Goal: Task Accomplishment & Management: Use online tool/utility

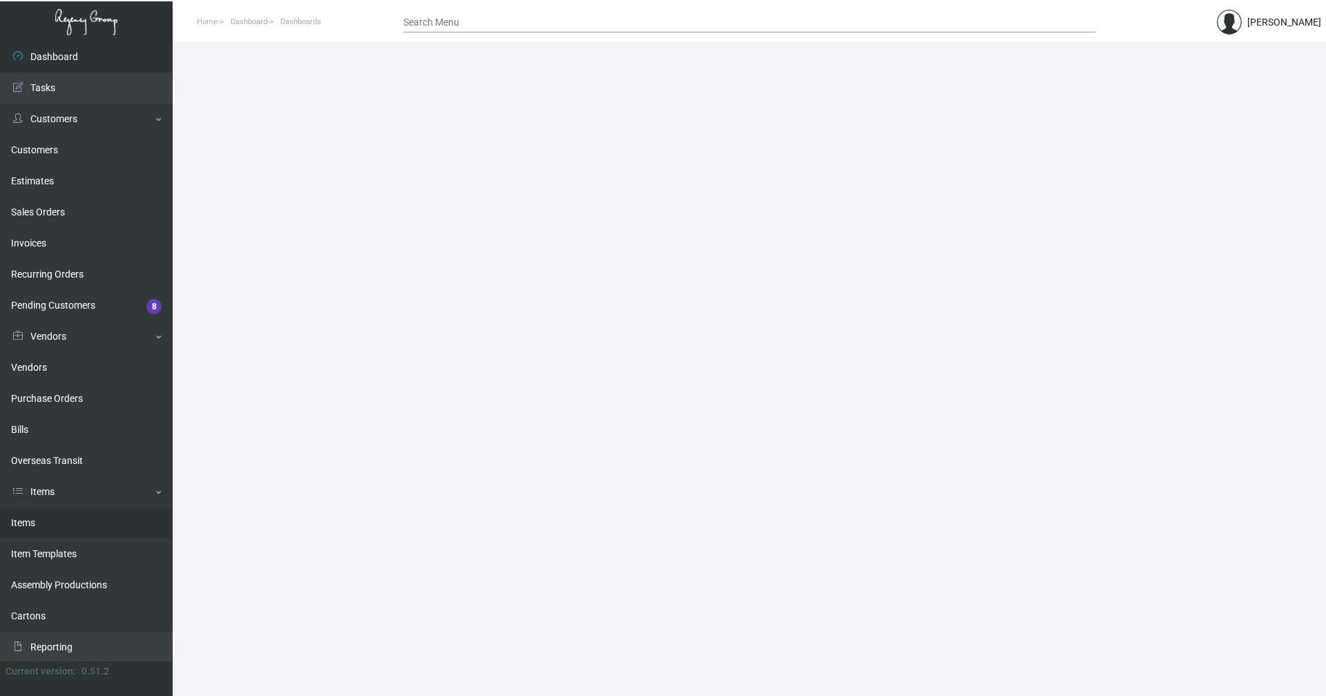
click at [8, 524] on link "Items" at bounding box center [86, 523] width 173 height 31
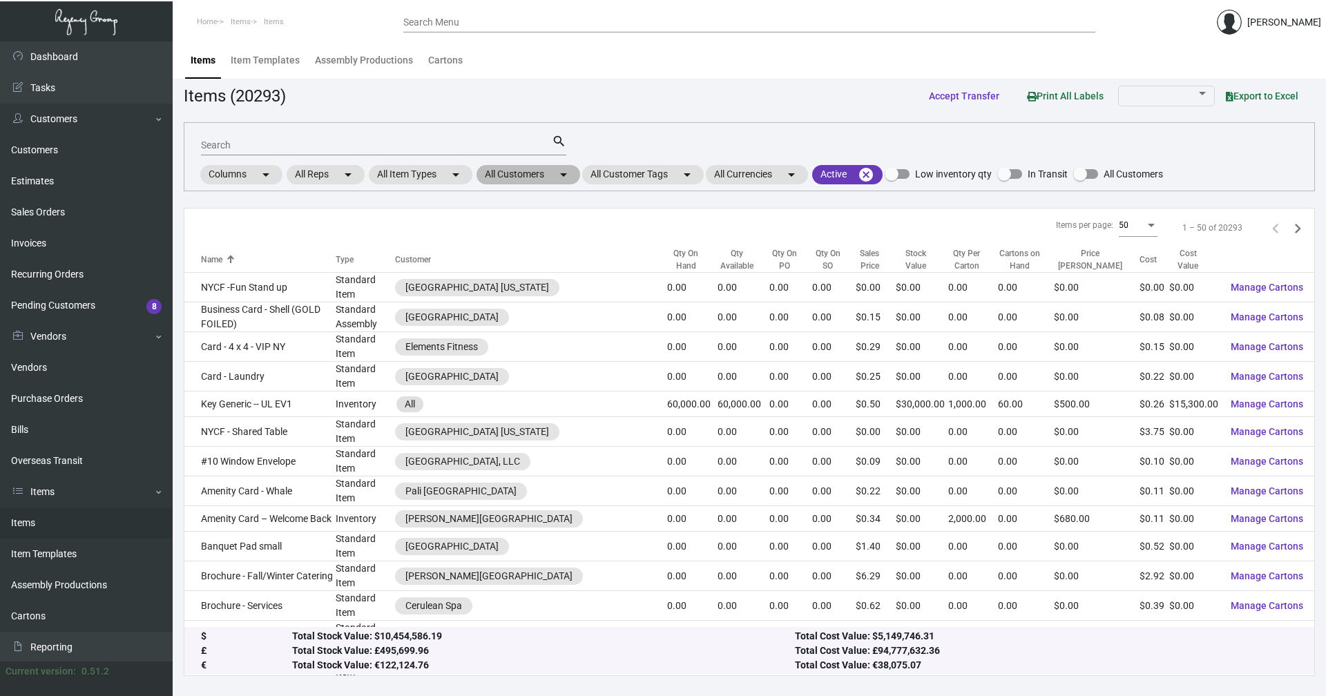
click at [542, 174] on mat-chip "All Customers arrow_drop_down" at bounding box center [529, 174] width 104 height 19
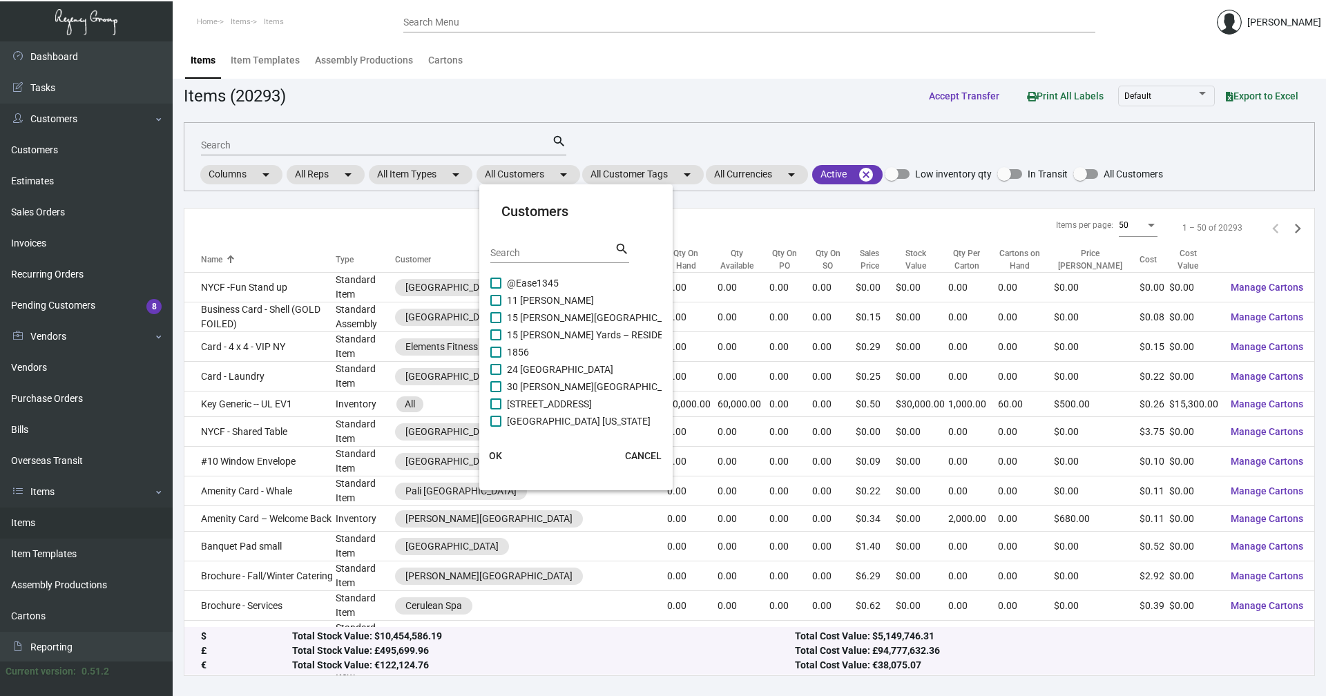
click at [568, 254] on input "Search" at bounding box center [552, 253] width 124 height 11
type input "moxy"
click at [570, 386] on span "Moxy NYC [GEOGRAPHIC_DATA]" at bounding box center [577, 387] width 140 height 17
click at [496, 392] on input "Moxy NYC [GEOGRAPHIC_DATA]" at bounding box center [495, 392] width 1 height 1
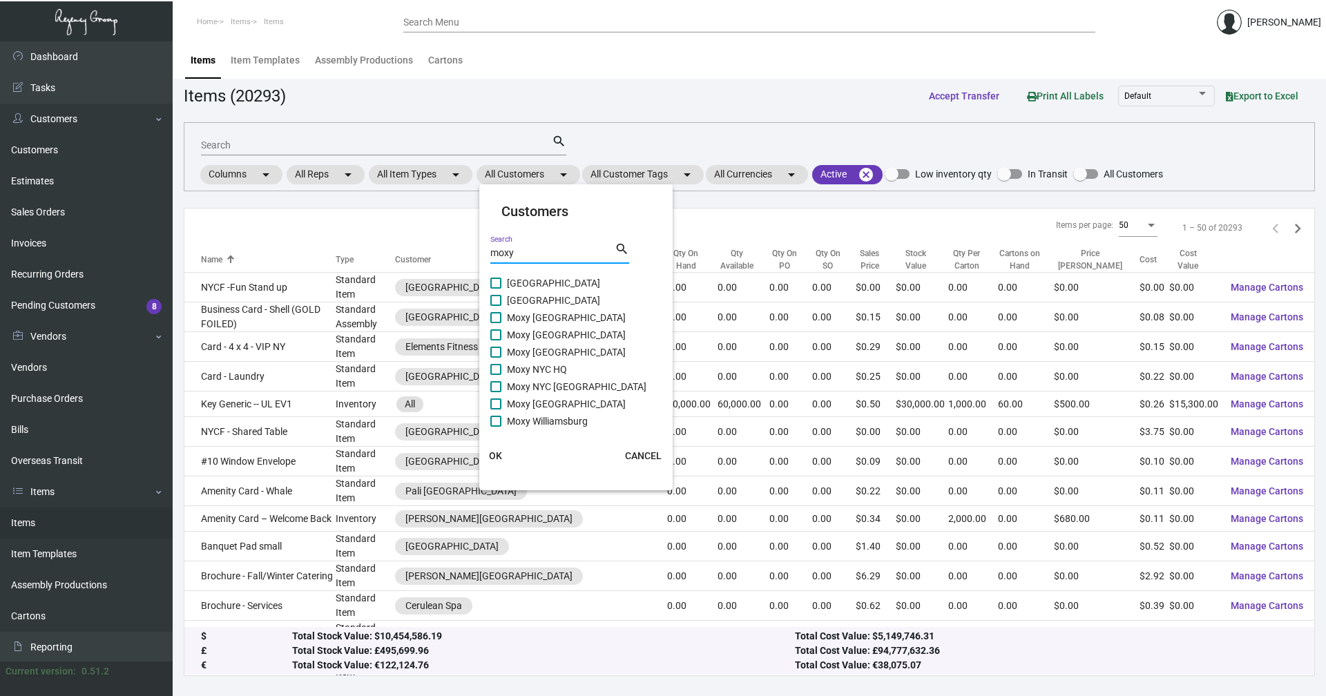
checkbox input "true"
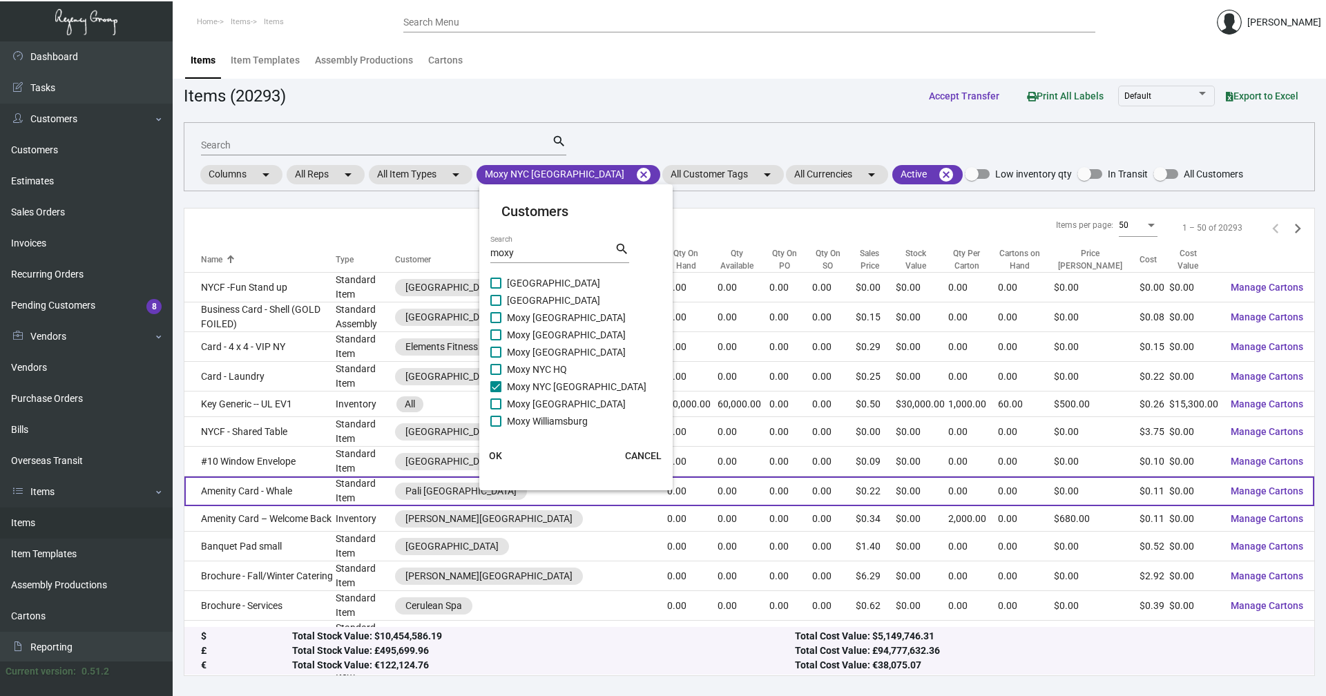
click at [495, 457] on span "OK" at bounding box center [495, 455] width 13 height 11
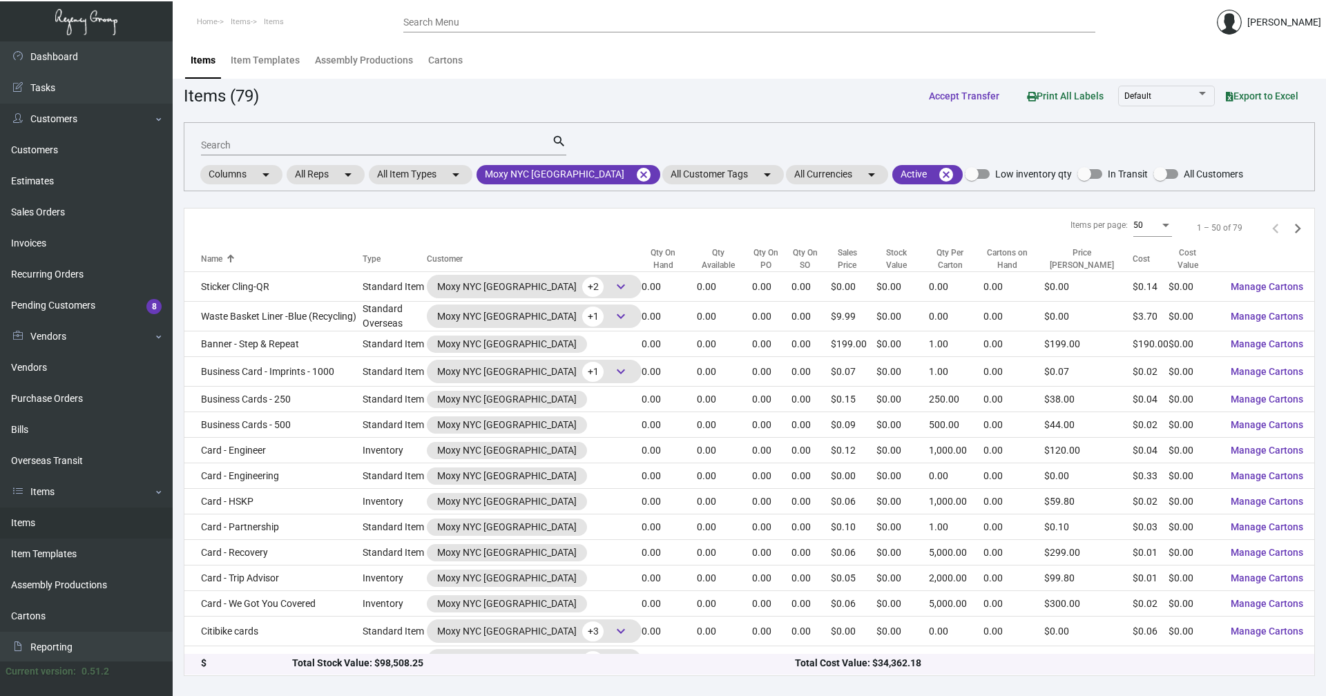
scroll to position [0, 0]
click at [300, 146] on input "Search" at bounding box center [376, 145] width 351 height 11
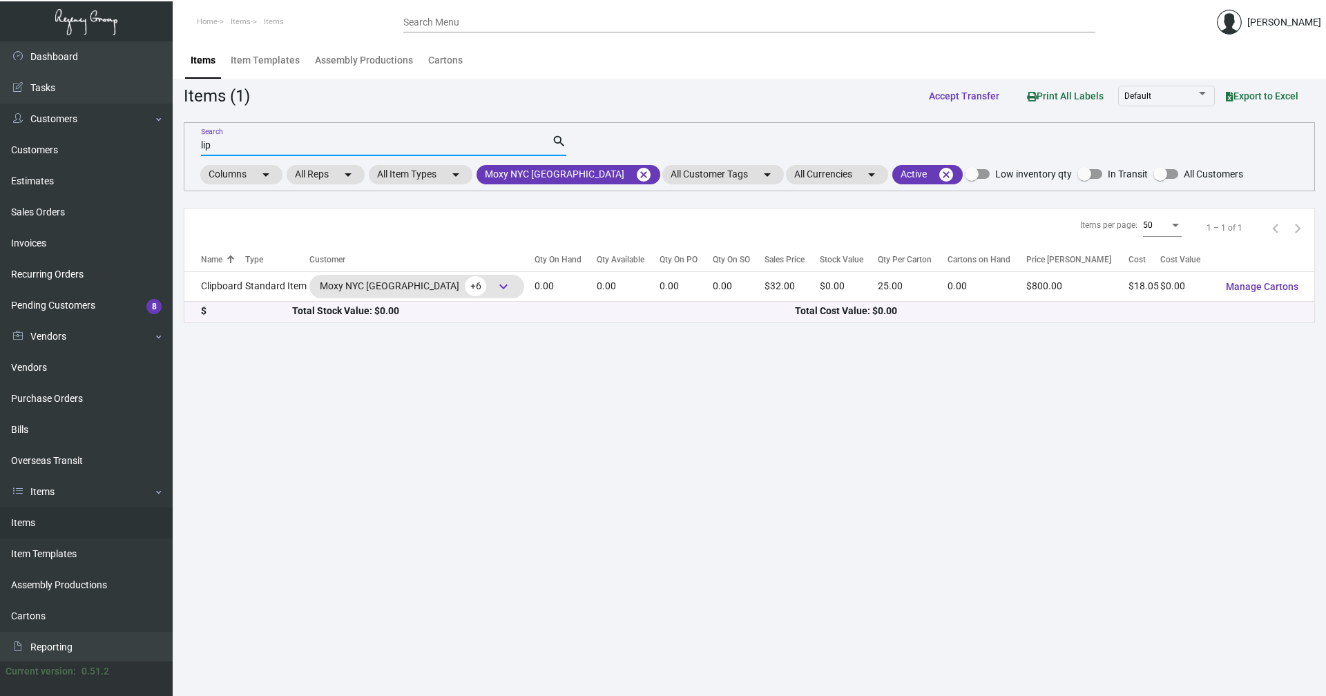
click at [274, 140] on input "lip" at bounding box center [376, 145] width 351 height 11
type input "l"
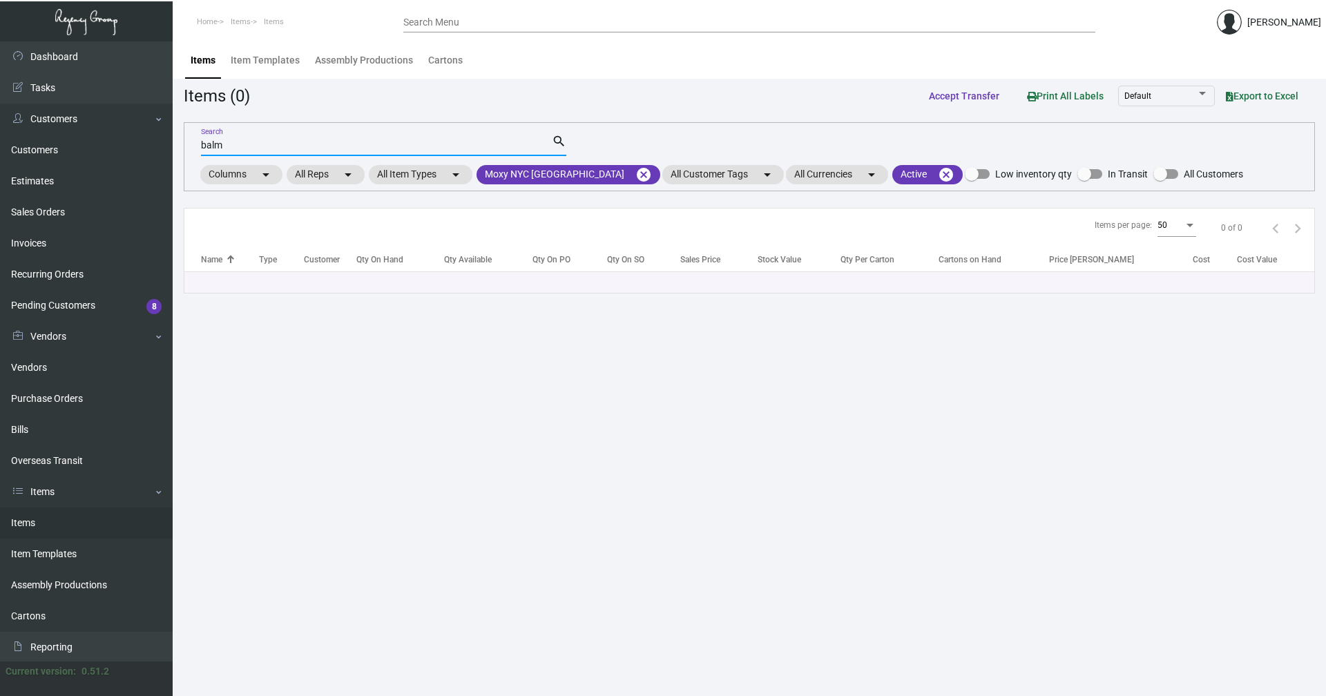
click at [261, 141] on input "balm" at bounding box center [376, 145] width 351 height 11
type input "b"
click at [261, 141] on input "hand" at bounding box center [376, 145] width 351 height 11
type input "h"
click at [528, 595] on main "Items Item Templates Assembly Productions Cartons Items (0) Accept Transfer Pri…" at bounding box center [750, 368] width 1154 height 655
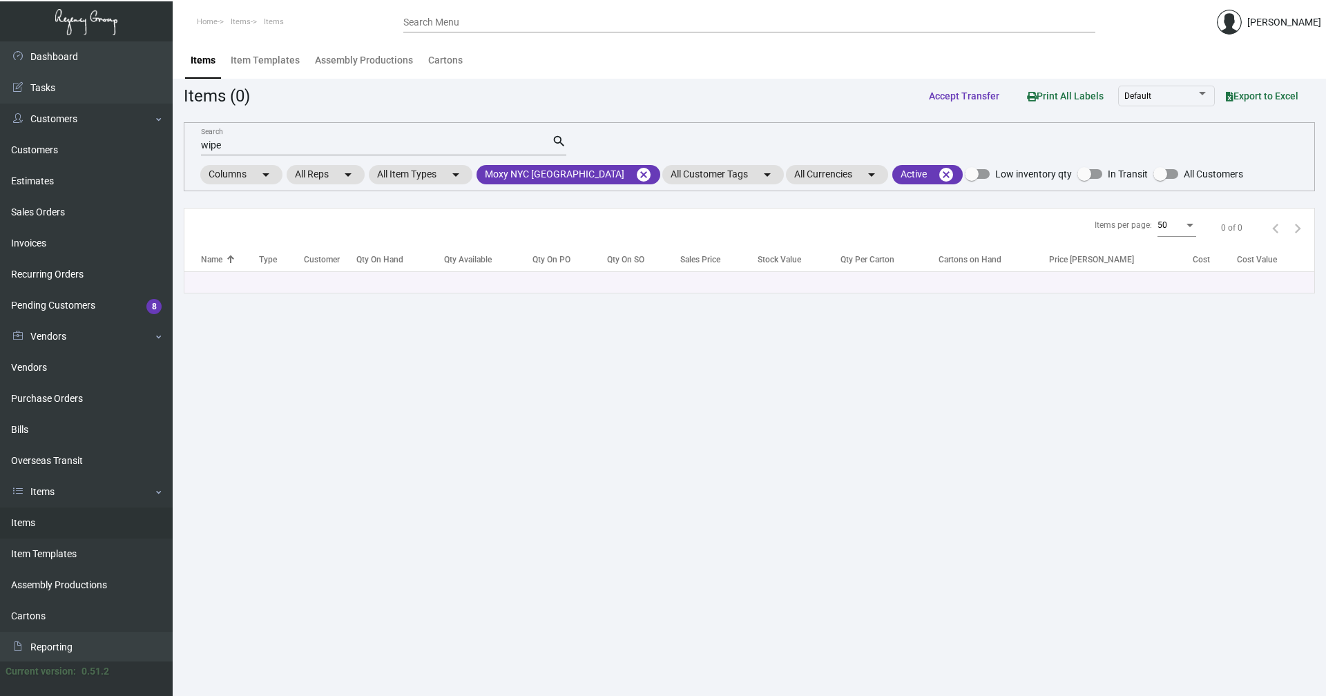
click at [240, 142] on input "wipe" at bounding box center [376, 145] width 351 height 11
type input "w"
type input "hand"
